Goal: Task Accomplishment & Management: Complete application form

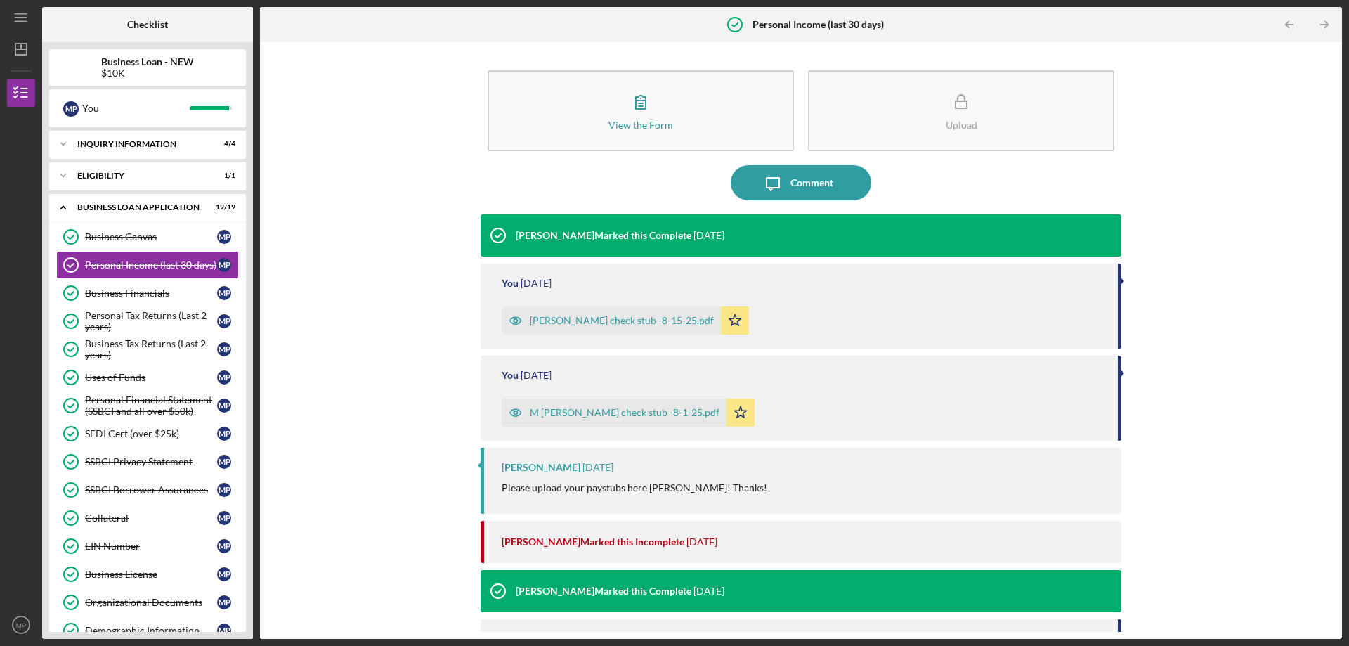
click at [306, 352] on div "View the Form Form Upload Icon/Message Comment [PERSON_NAME] Marked this Comple…" at bounding box center [801, 340] width 1068 height 583
click at [200, 23] on div at bounding box center [218, 24] width 70 height 35
click at [160, 365] on link "Uses of Funds Uses of Funds M P" at bounding box center [147, 377] width 183 height 28
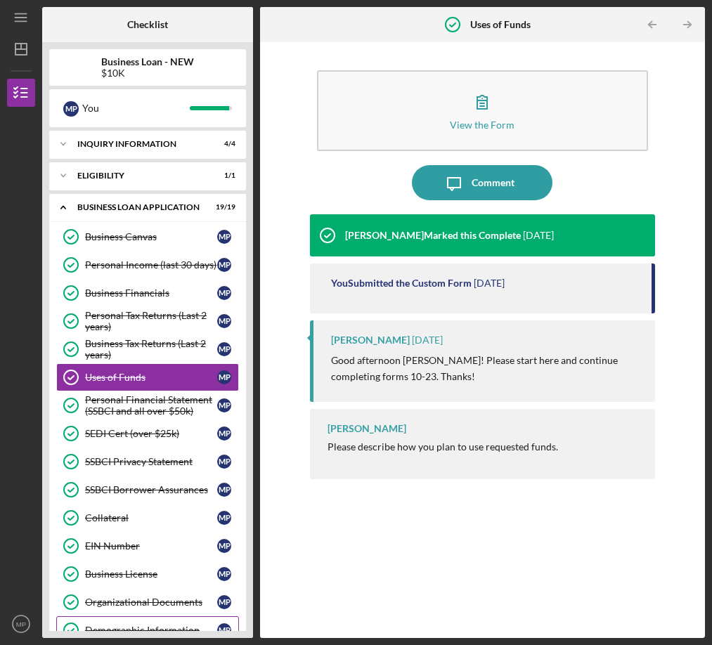
click at [119, 625] on div "Demographic Information" at bounding box center [151, 630] width 132 height 11
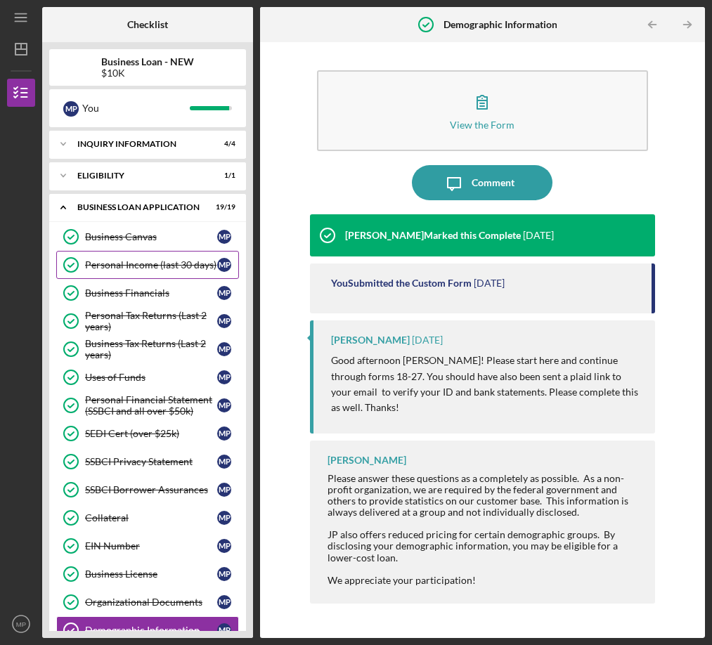
click at [128, 251] on link "Personal Income (last 30 days) Personal Income (last 30 days) M P" at bounding box center [147, 265] width 183 height 28
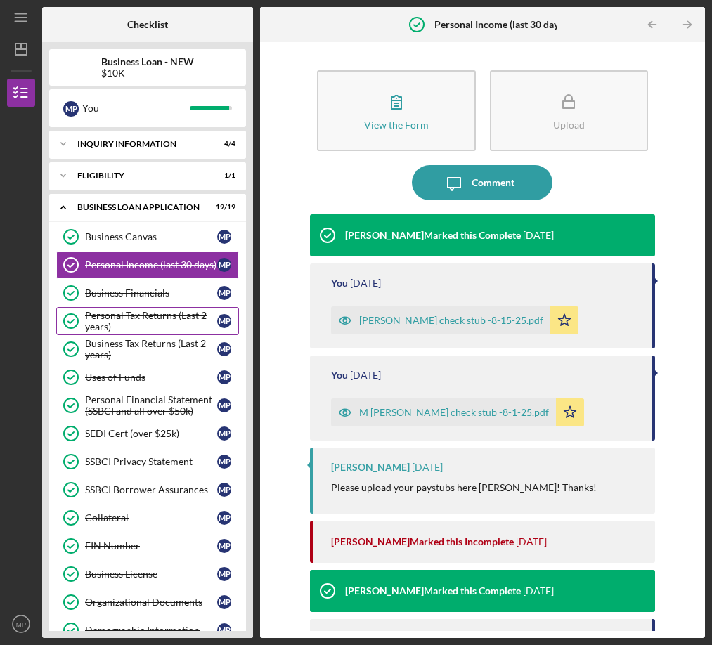
click at [127, 310] on div "Personal Tax Returns (Last 2 years)" at bounding box center [151, 321] width 132 height 22
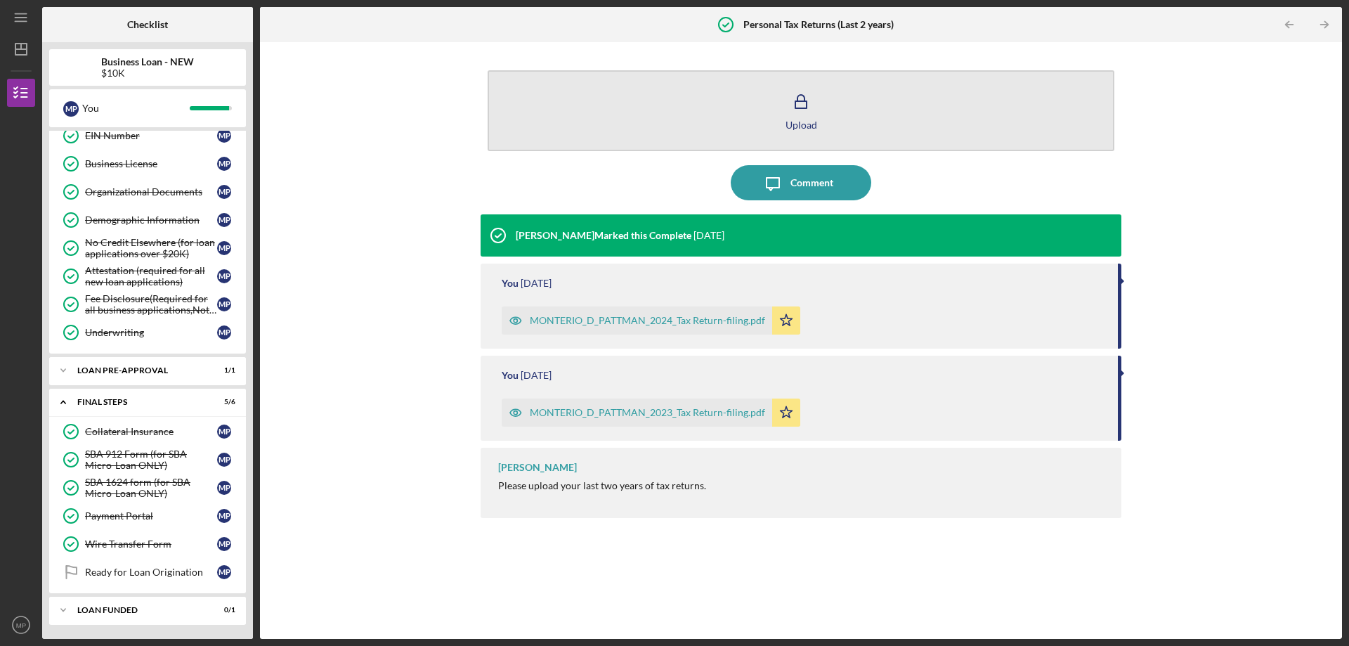
scroll to position [410, 0]
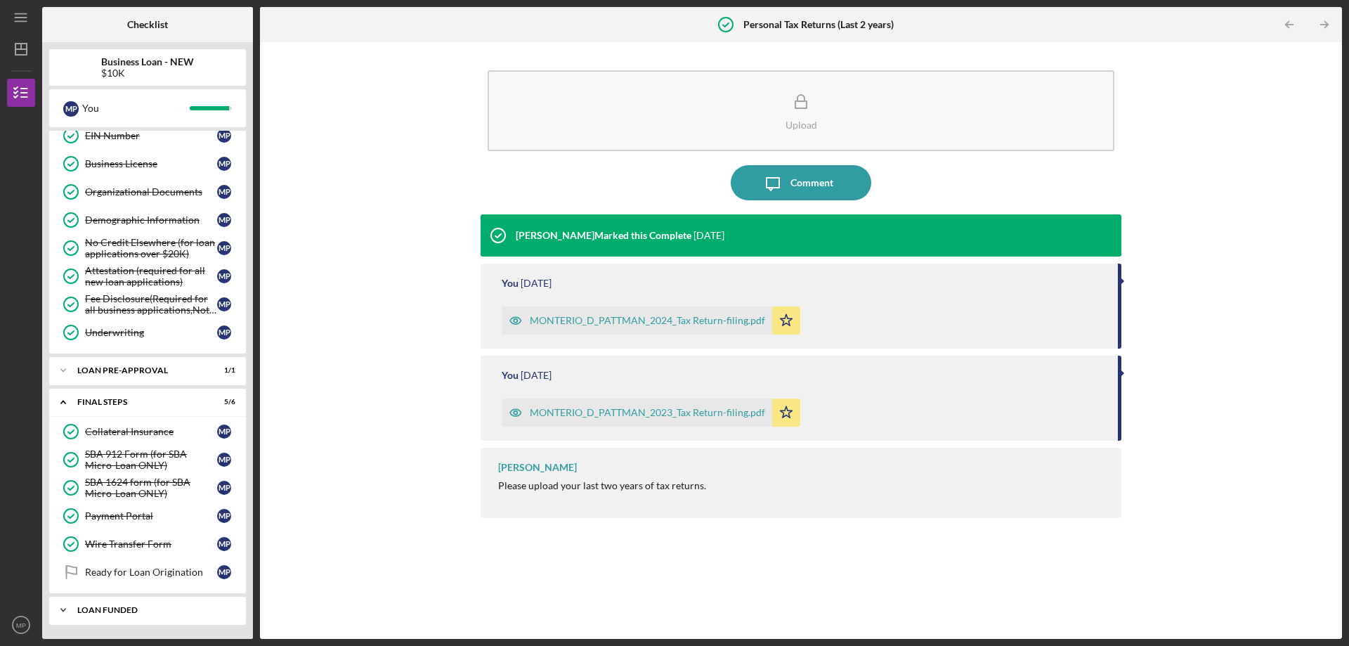
click at [148, 606] on div "LOAN FUNDED" at bounding box center [152, 610] width 151 height 8
click at [145, 571] on div "Ready for Loan Origination" at bounding box center [151, 571] width 132 height 11
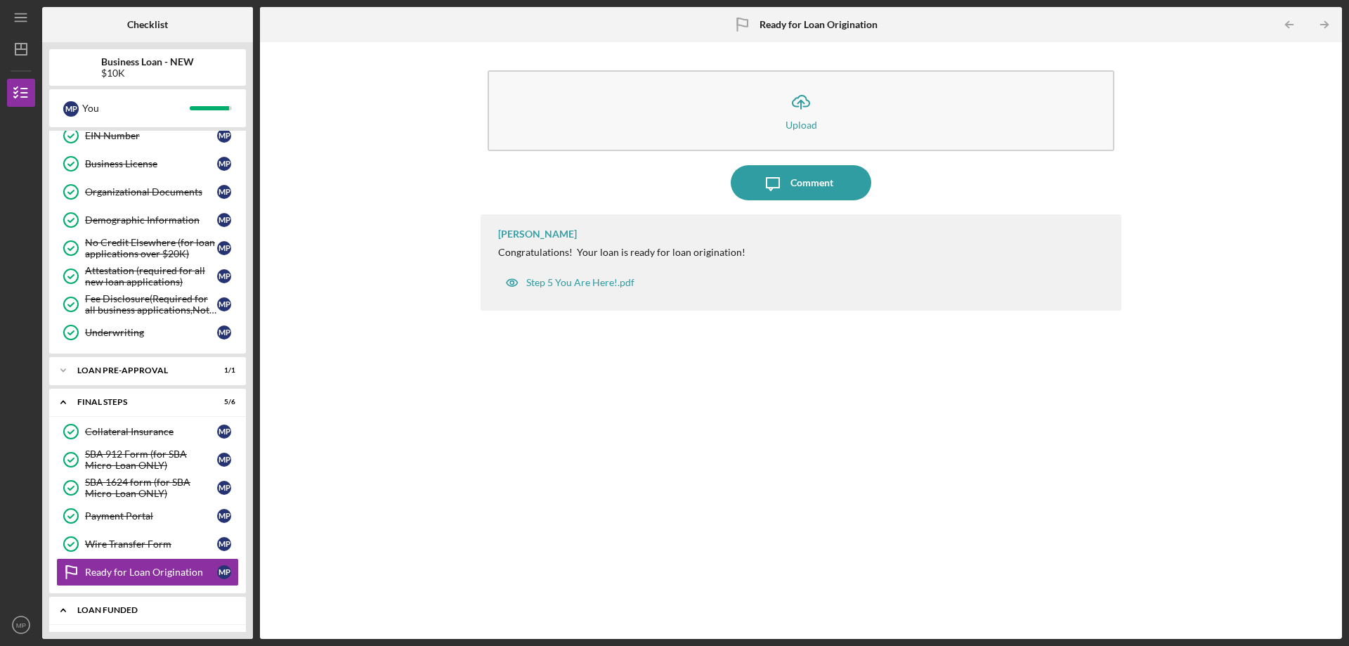
click at [145, 616] on div "Icon/Expander LOAN FUNDED 0 / 1" at bounding box center [147, 610] width 197 height 29
click at [143, 609] on div "LOAN FUNDED" at bounding box center [152, 610] width 151 height 8
click at [147, 610] on div "LOAN FUNDED" at bounding box center [152, 610] width 151 height 8
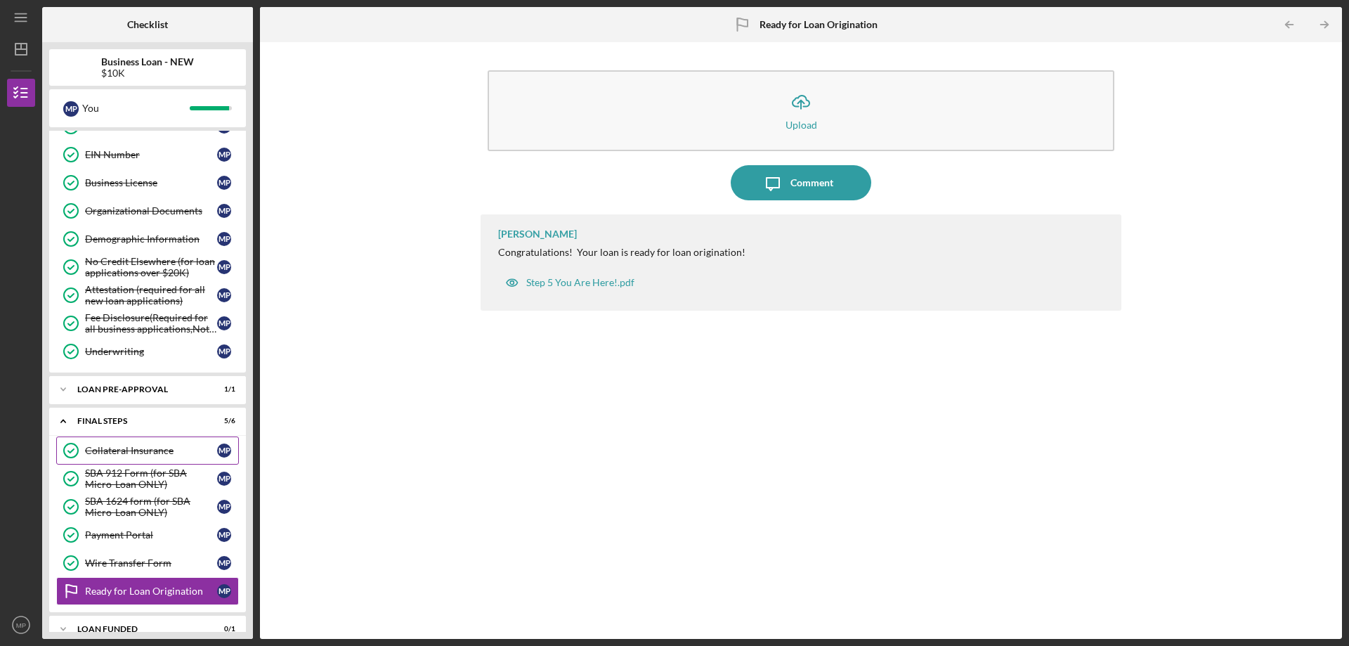
scroll to position [410, 0]
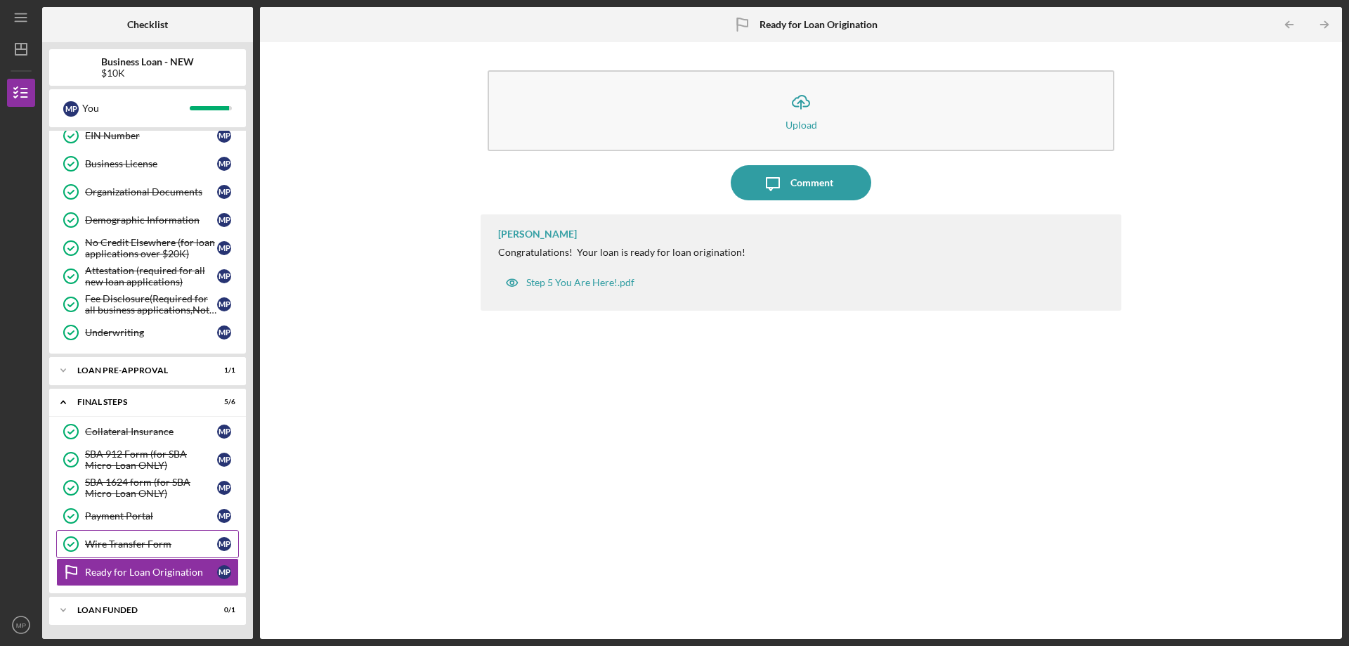
click at [143, 545] on div "Wire Transfer Form" at bounding box center [151, 543] width 132 height 11
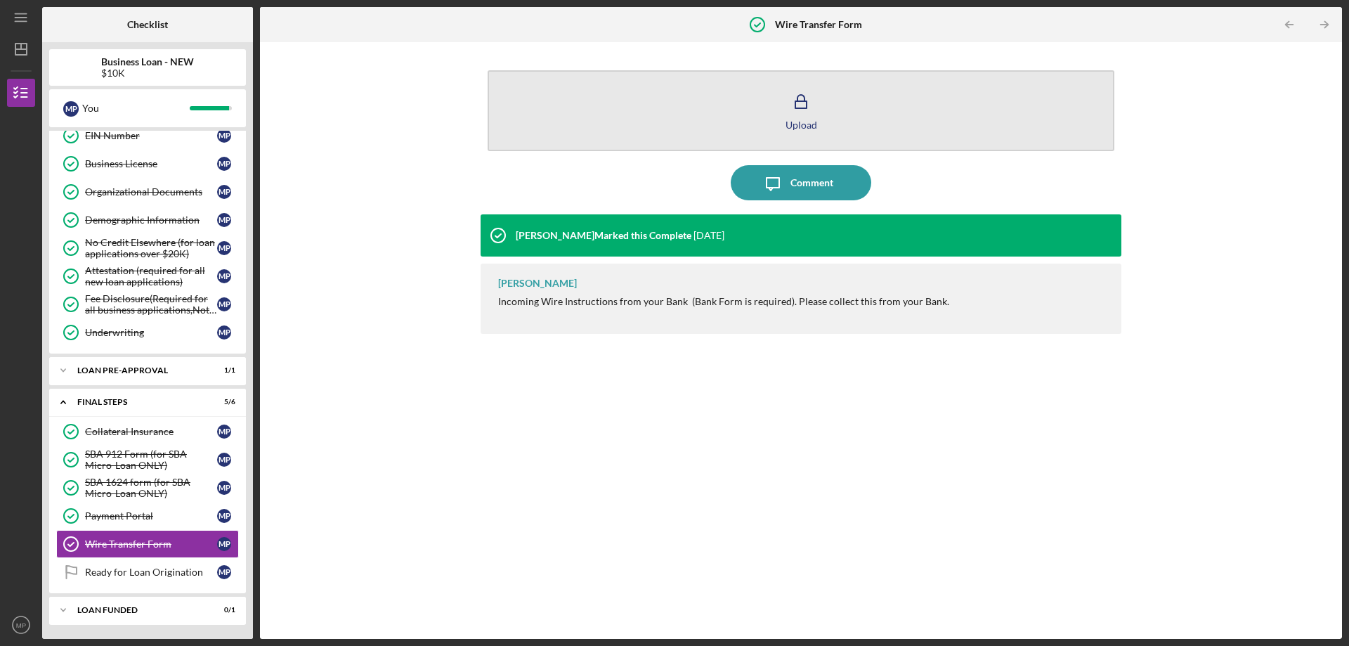
click at [800, 115] on icon "button" at bounding box center [801, 101] width 35 height 35
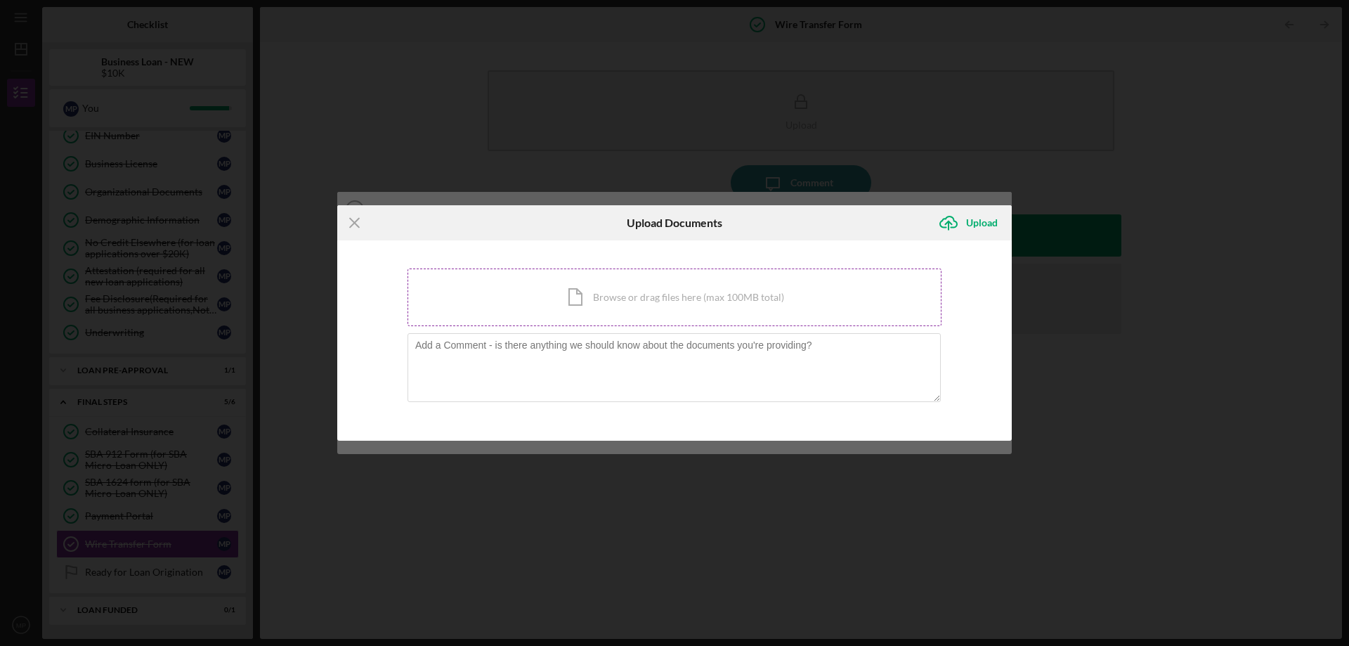
click at [615, 298] on div "Icon/Document Browse or drag files here (max 100MB total) Tap to choose files o…" at bounding box center [675, 297] width 534 height 58
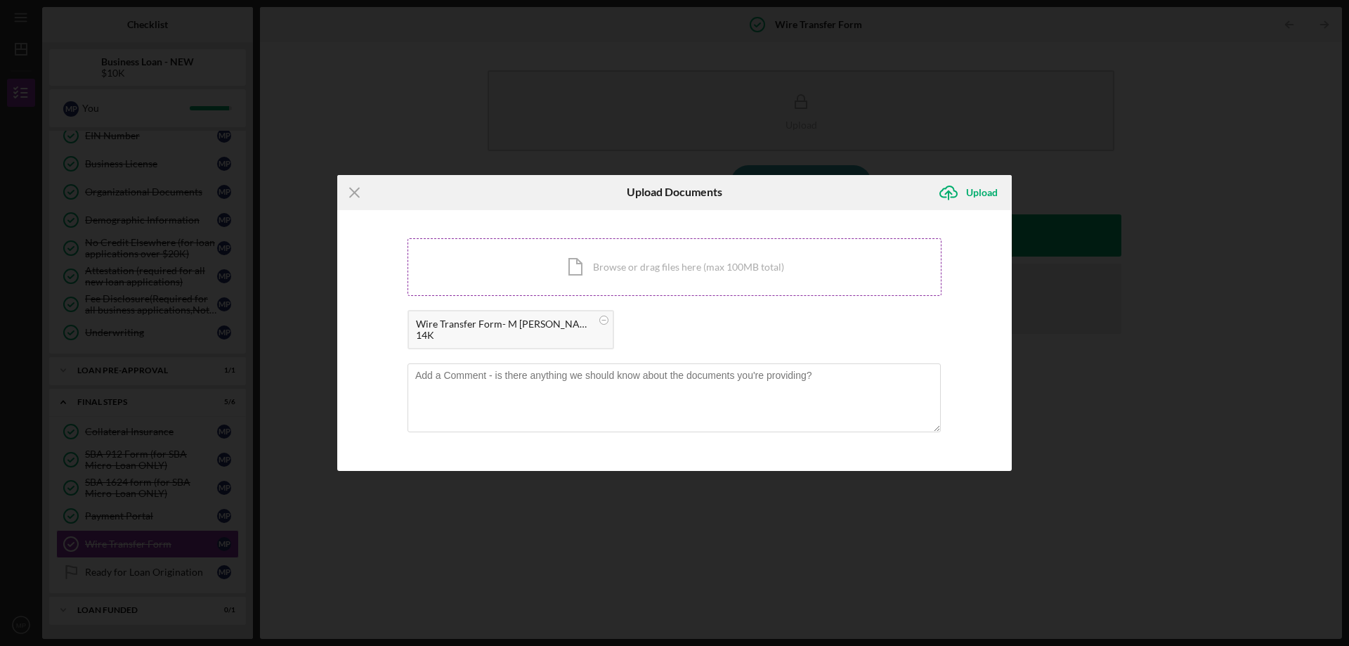
click at [622, 268] on div "Icon/Document Browse or drag files here (max 100MB total) Tap to choose files o…" at bounding box center [675, 267] width 534 height 58
click at [978, 192] on div "Upload" at bounding box center [982, 193] width 32 height 28
